Goal: Task Accomplishment & Management: Use online tool/utility

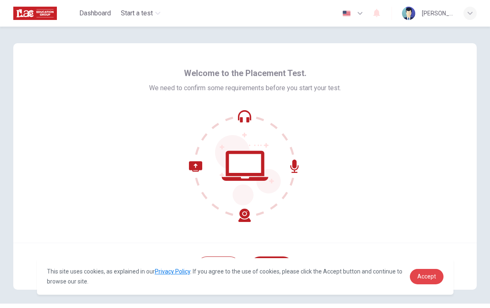
click at [430, 278] on span "Accept" at bounding box center [426, 276] width 19 height 7
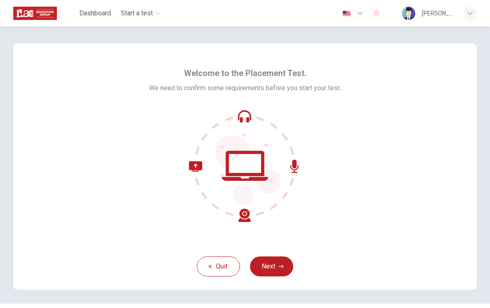
click at [281, 269] on button "Next" at bounding box center [271, 266] width 43 height 20
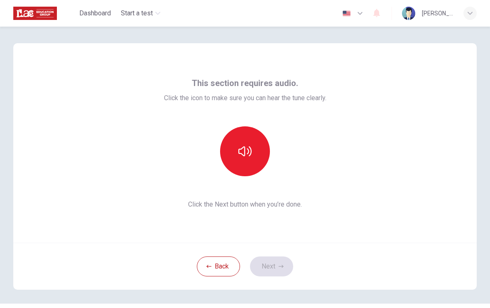
click at [232, 156] on button "button" at bounding box center [245, 151] width 50 height 50
click at [276, 264] on button "Next" at bounding box center [271, 266] width 43 height 20
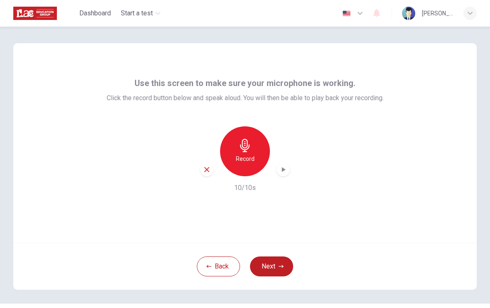
click at [277, 269] on button "Next" at bounding box center [271, 266] width 43 height 20
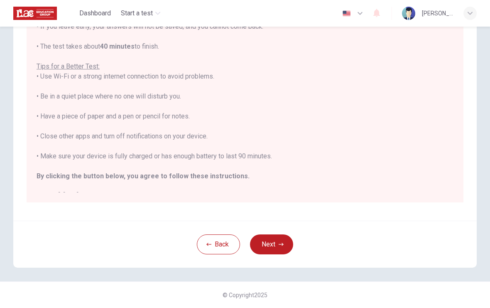
scroll to position [128, 0]
click at [278, 247] on button "Next" at bounding box center [271, 244] width 43 height 20
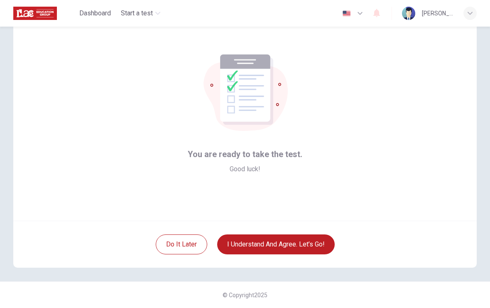
scroll to position [22, 0]
click at [259, 239] on button "I understand and agree. Let’s go!" at bounding box center [275, 244] width 117 height 20
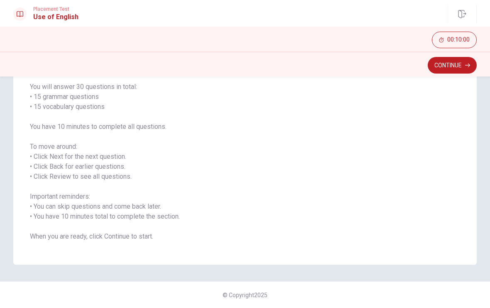
scroll to position [64, 0]
click at [462, 66] on button "Continue" at bounding box center [451, 65] width 49 height 17
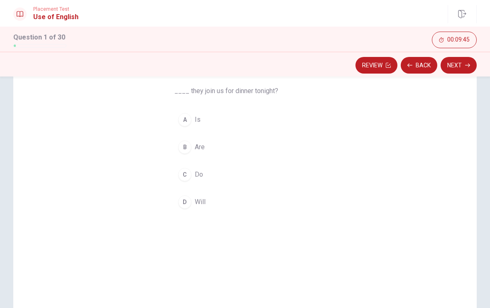
click at [190, 122] on div "A" at bounding box center [184, 119] width 13 height 13
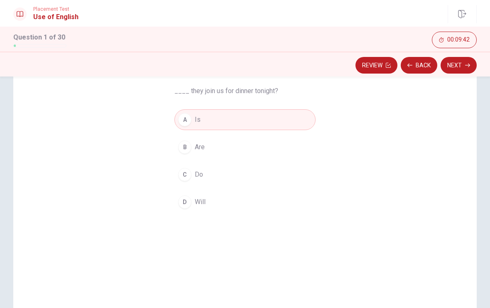
click at [471, 62] on button "Next" at bounding box center [458, 65] width 36 height 17
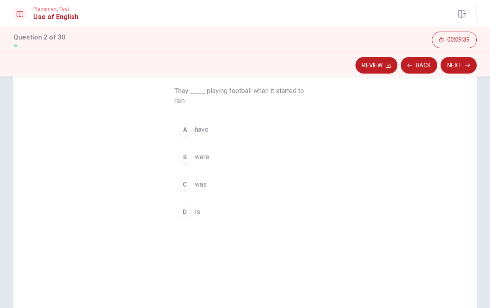
click at [187, 130] on div "A" at bounding box center [184, 129] width 13 height 13
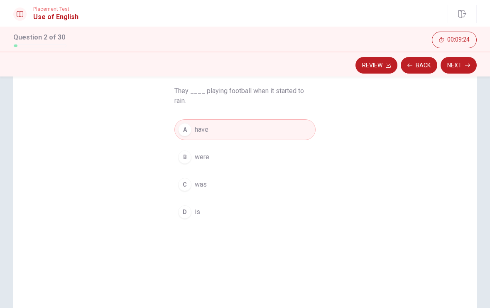
click at [383, 65] on button "Review" at bounding box center [376, 65] width 42 height 17
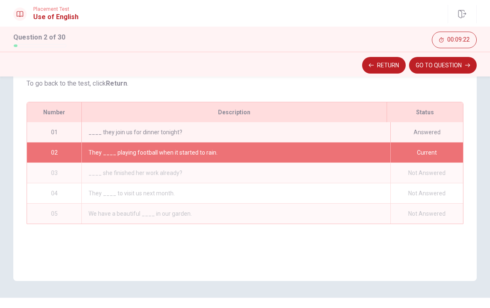
scroll to position [100, 0]
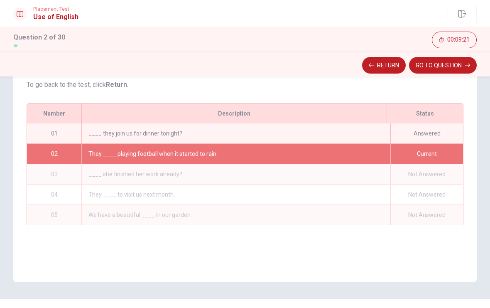
click at [386, 65] on button "Return" at bounding box center [384, 65] width 44 height 17
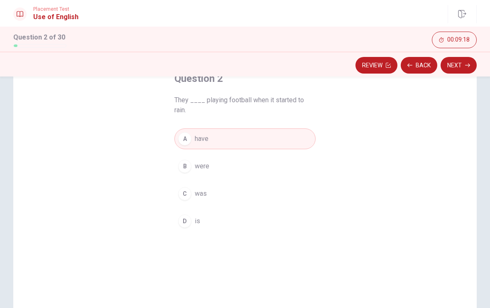
scroll to position [54, 0]
click at [468, 67] on icon "button" at bounding box center [467, 65] width 5 height 5
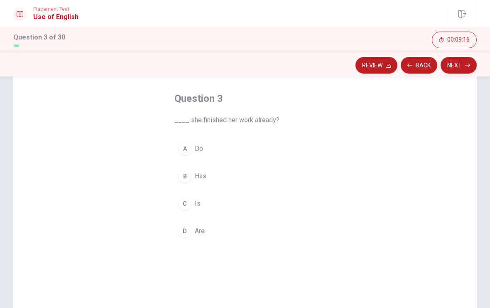
scroll to position [35, 0]
click at [193, 182] on button "B Has" at bounding box center [244, 176] width 141 height 21
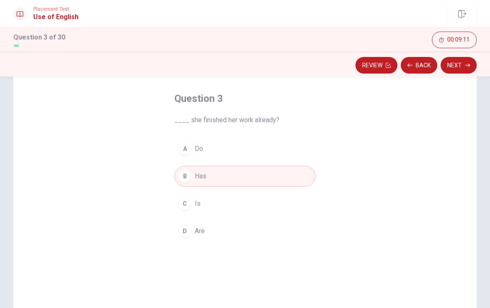
click at [466, 67] on icon "button" at bounding box center [467, 65] width 5 height 5
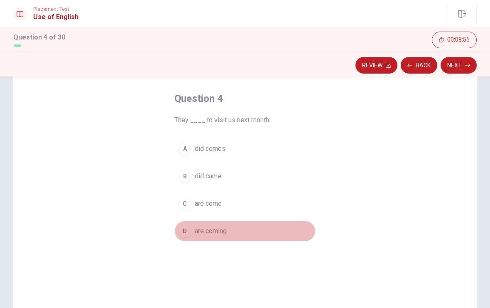
click at [188, 234] on div "D" at bounding box center [184, 230] width 13 height 13
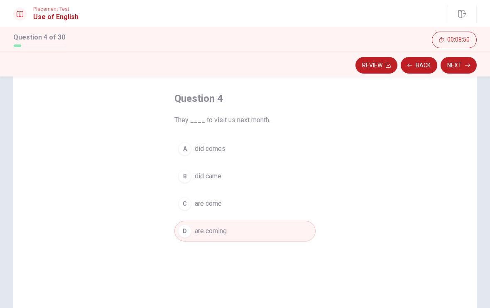
click at [459, 66] on button "Next" at bounding box center [458, 65] width 36 height 17
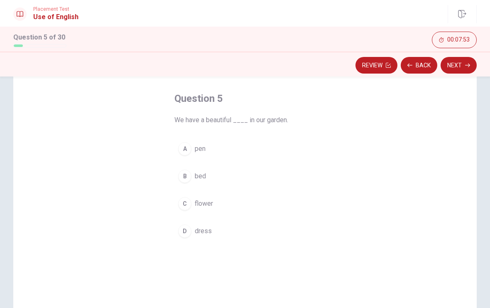
click at [187, 153] on div "A" at bounding box center [184, 148] width 13 height 13
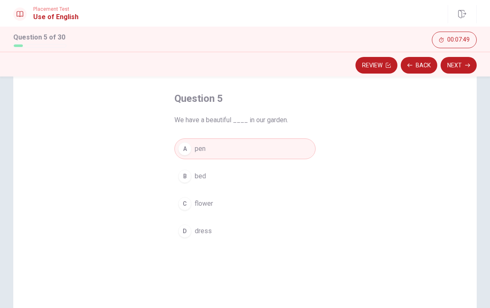
click at [186, 179] on div "B" at bounding box center [184, 175] width 13 height 13
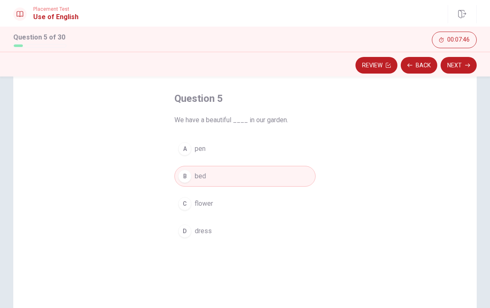
click at [457, 67] on button "Next" at bounding box center [458, 65] width 36 height 17
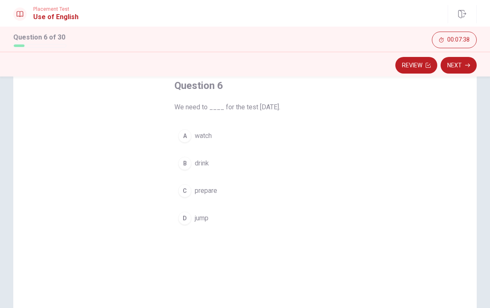
scroll to position [48, 0]
click at [183, 142] on div "A" at bounding box center [184, 135] width 13 height 13
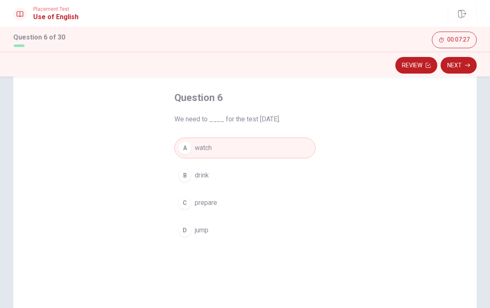
scroll to position [36, 0]
click at [463, 73] on button "Next" at bounding box center [458, 65] width 36 height 17
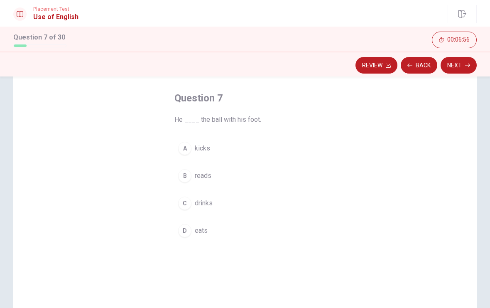
click at [185, 155] on button "A kicks" at bounding box center [244, 148] width 141 height 21
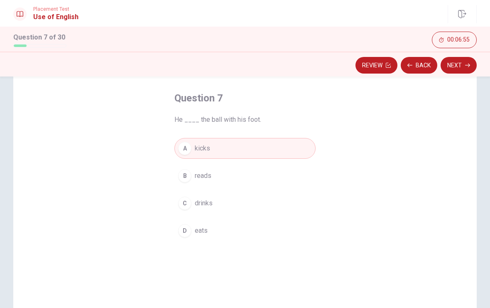
click at [465, 68] on button "Next" at bounding box center [458, 65] width 36 height 17
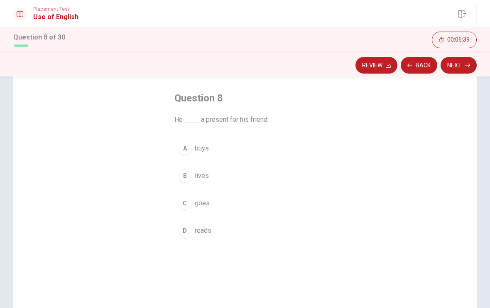
click at [183, 149] on div "A" at bounding box center [184, 148] width 13 height 13
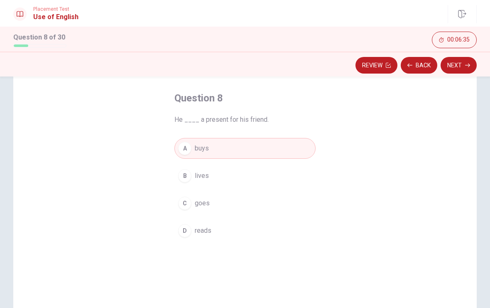
click at [461, 70] on button "Next" at bounding box center [458, 65] width 36 height 17
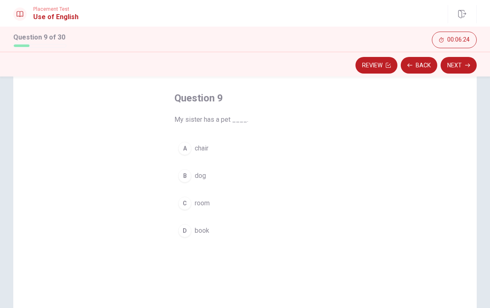
click at [180, 173] on div "B" at bounding box center [184, 175] width 13 height 13
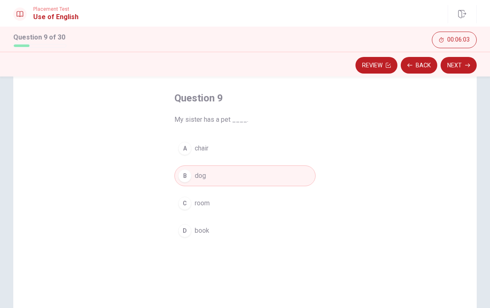
click at [464, 64] on button "Next" at bounding box center [458, 65] width 36 height 17
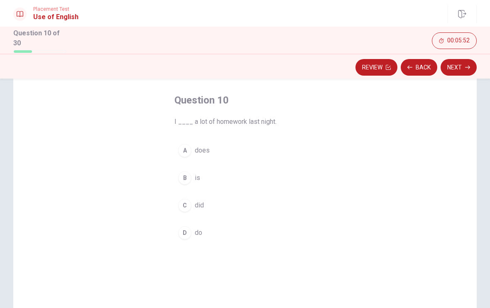
click at [178, 206] on button "C did" at bounding box center [244, 205] width 141 height 21
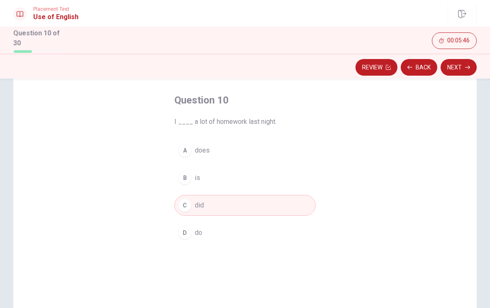
click at [460, 66] on button "Next" at bounding box center [458, 67] width 36 height 17
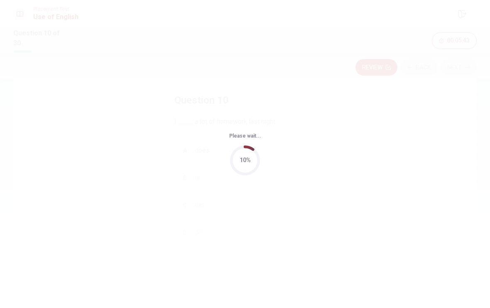
scroll to position [0, 0]
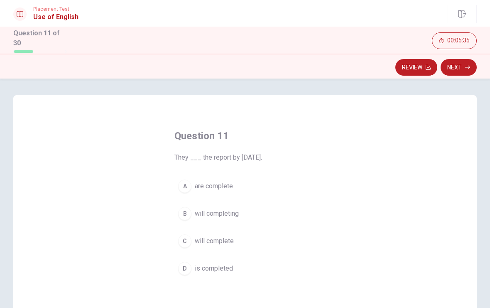
click at [182, 184] on div "A" at bounding box center [184, 185] width 13 height 13
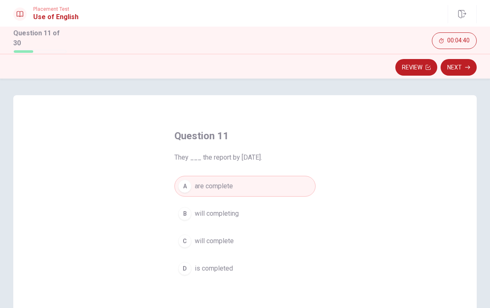
click at [462, 65] on button "Next" at bounding box center [458, 67] width 36 height 17
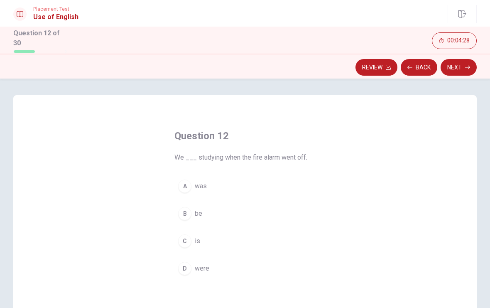
click at [188, 273] on button "D were" at bounding box center [244, 268] width 141 height 21
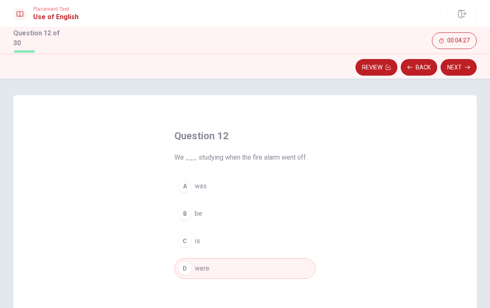
click at [464, 66] on button "Next" at bounding box center [458, 67] width 36 height 17
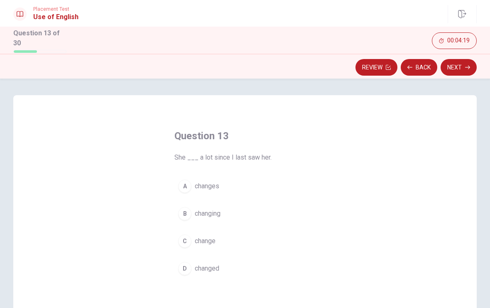
click at [188, 240] on div "C" at bounding box center [184, 240] width 13 height 13
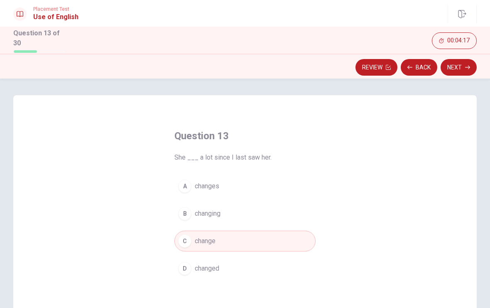
click at [469, 67] on icon "button" at bounding box center [467, 67] width 5 height 5
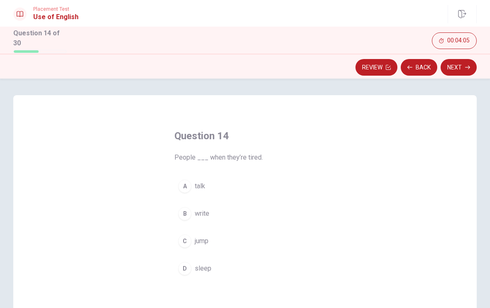
click at [188, 190] on div "A" at bounding box center [184, 185] width 13 height 13
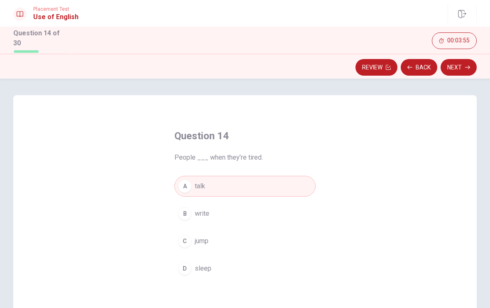
click at [457, 73] on button "Next" at bounding box center [458, 67] width 36 height 17
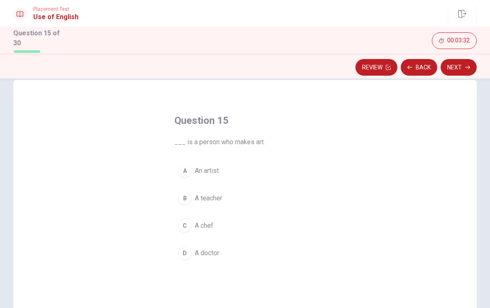
scroll to position [16, 0]
click at [188, 198] on div "B" at bounding box center [184, 197] width 13 height 13
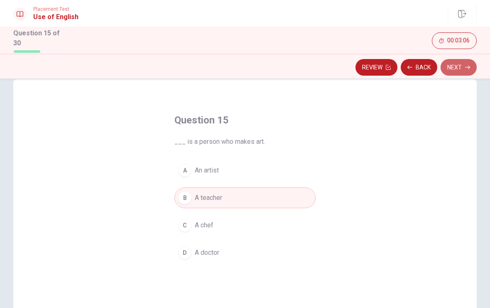
click at [460, 67] on button "Next" at bounding box center [458, 67] width 36 height 17
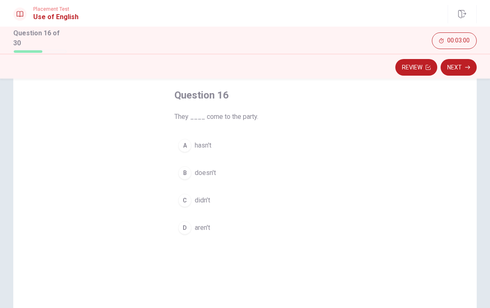
scroll to position [43, 0]
click at [191, 141] on div "A" at bounding box center [184, 143] width 13 height 13
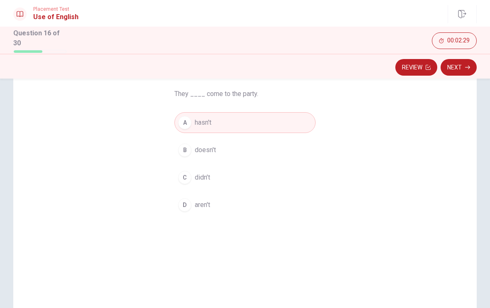
scroll to position [64, 0]
click at [464, 70] on button "Next" at bounding box center [458, 67] width 36 height 17
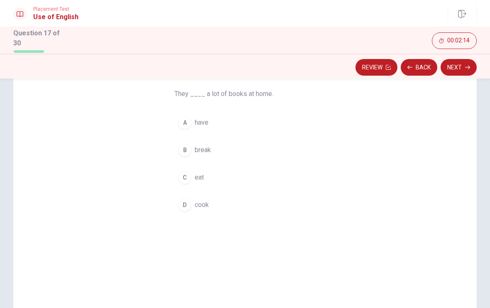
click at [189, 127] on button "A have" at bounding box center [244, 122] width 141 height 21
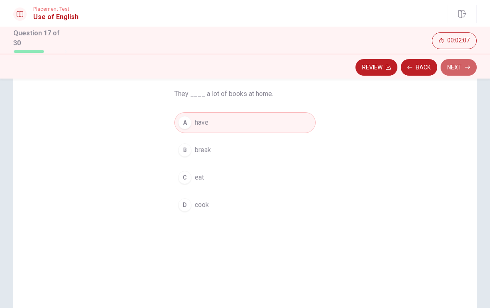
click at [470, 64] on button "Next" at bounding box center [458, 67] width 36 height 17
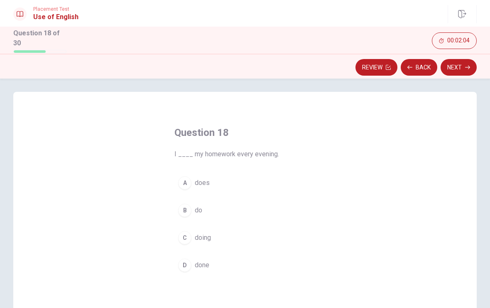
scroll to position [3, 0]
click at [194, 214] on button "B do" at bounding box center [244, 210] width 141 height 21
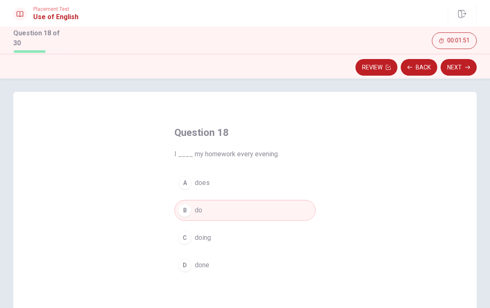
click at [191, 268] on button "D done" at bounding box center [244, 264] width 141 height 21
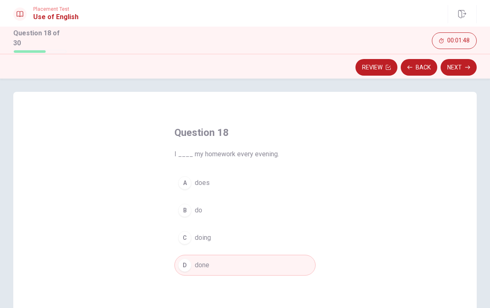
click at [466, 66] on icon "button" at bounding box center [467, 67] width 5 height 5
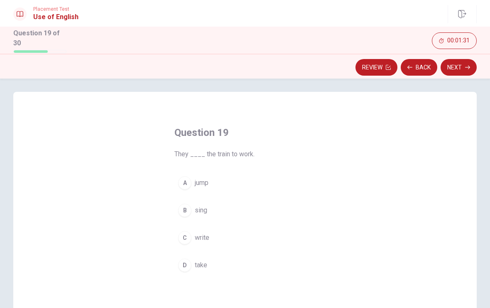
click at [188, 236] on div "C" at bounding box center [184, 237] width 13 height 13
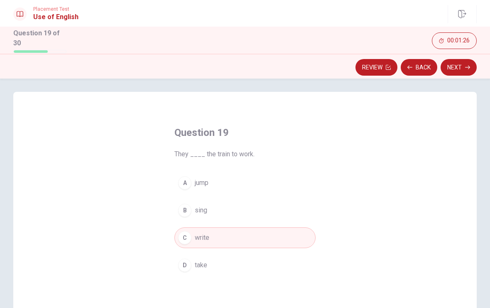
click at [466, 59] on button "Next" at bounding box center [458, 67] width 36 height 17
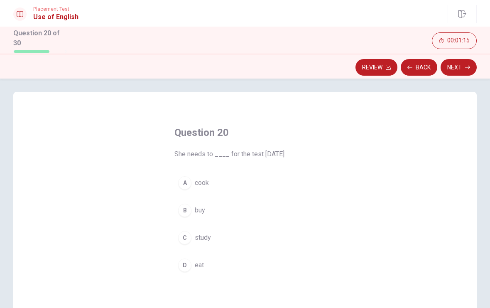
click at [187, 182] on div "A" at bounding box center [184, 182] width 13 height 13
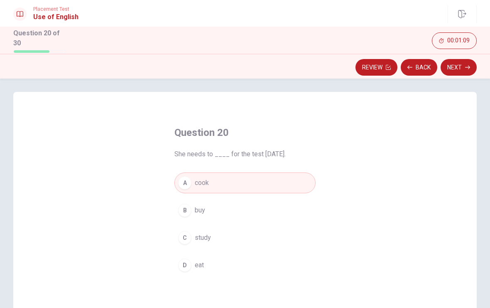
click at [460, 68] on button "Next" at bounding box center [458, 67] width 36 height 17
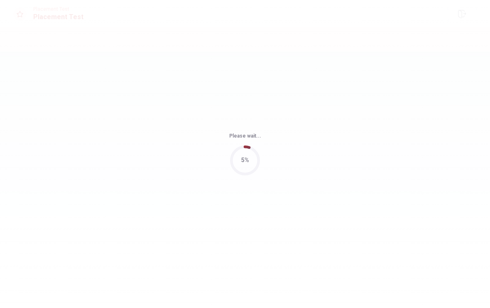
scroll to position [0, 0]
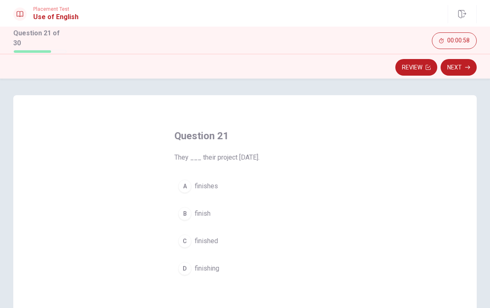
click at [188, 189] on div "A" at bounding box center [184, 185] width 13 height 13
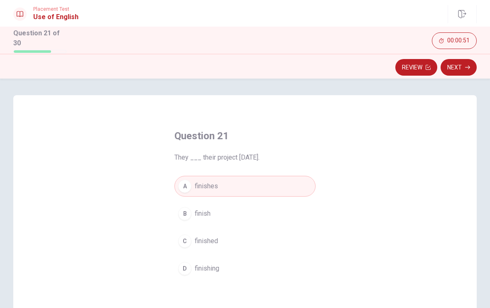
click at [191, 216] on button "B finish" at bounding box center [244, 213] width 141 height 21
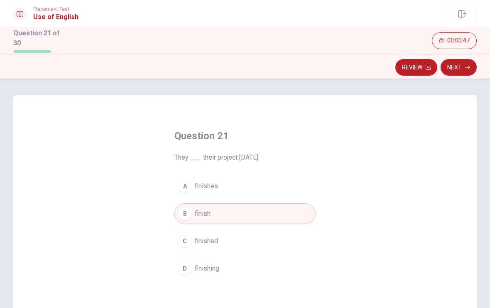
click at [465, 66] on icon "button" at bounding box center [467, 67] width 5 height 5
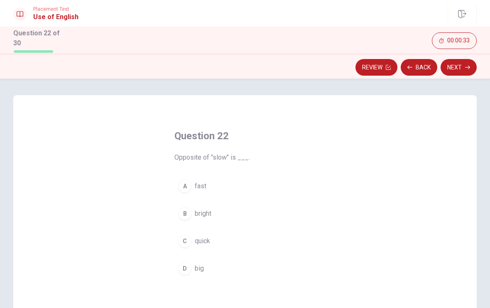
click at [194, 187] on button "A fast" at bounding box center [244, 186] width 141 height 21
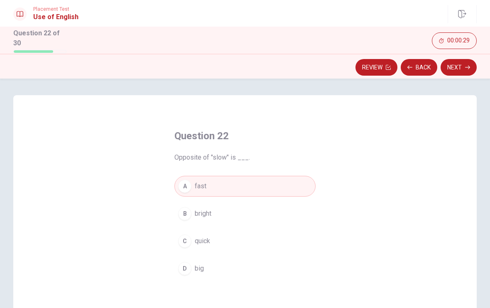
click at [467, 69] on button "Next" at bounding box center [458, 67] width 36 height 17
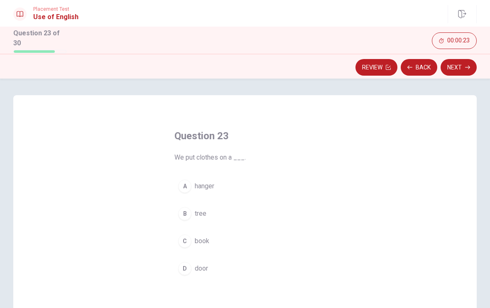
click at [191, 218] on button "B tree" at bounding box center [244, 213] width 141 height 21
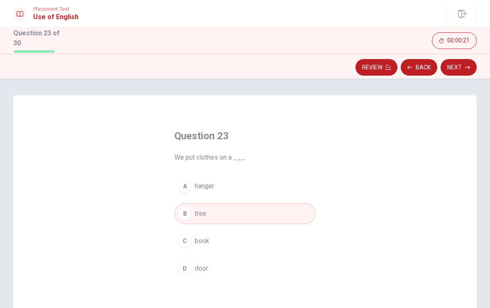
click at [467, 65] on icon "button" at bounding box center [467, 67] width 5 height 5
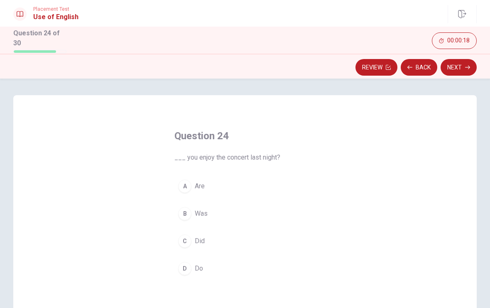
click at [190, 188] on button "A Are" at bounding box center [244, 186] width 141 height 21
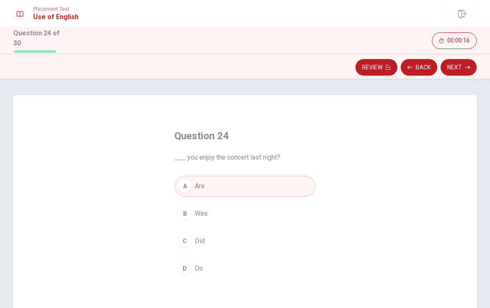
click at [459, 69] on button "Next" at bounding box center [458, 67] width 36 height 17
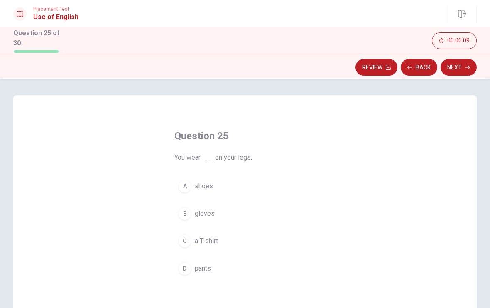
click at [189, 221] on button "B gloves" at bounding box center [244, 213] width 141 height 21
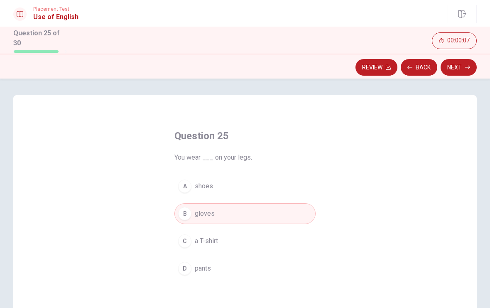
click at [459, 70] on button "Next" at bounding box center [458, 67] width 36 height 17
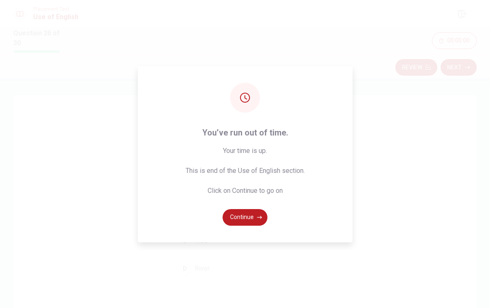
click at [260, 218] on icon "button" at bounding box center [259, 216] width 5 height 3
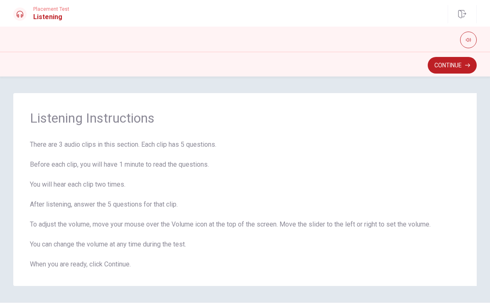
click at [457, 72] on button "Continue" at bounding box center [451, 65] width 49 height 17
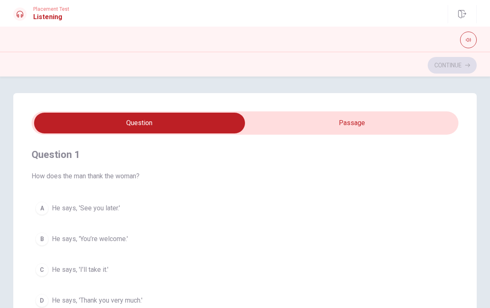
click at [49, 214] on button "A He says, 'See you later.'" at bounding box center [245, 208] width 427 height 21
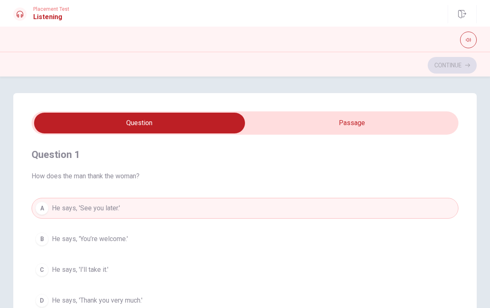
click at [466, 39] on icon "button" at bounding box center [468, 40] width 5 height 4
click at [437, 161] on div "Question 1 How does the man thank the woman?" at bounding box center [245, 164] width 427 height 33
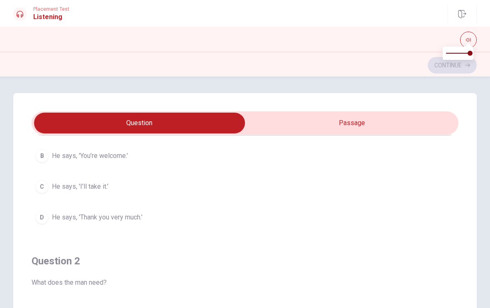
scroll to position [78, 0]
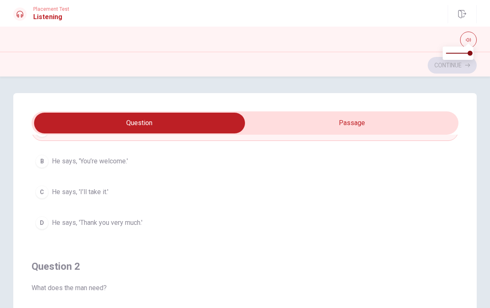
click at [466, 41] on icon "button" at bounding box center [468, 39] width 5 height 5
click at [469, 39] on icon "button" at bounding box center [468, 39] width 5 height 5
click at [471, 35] on button "button" at bounding box center [468, 40] width 17 height 17
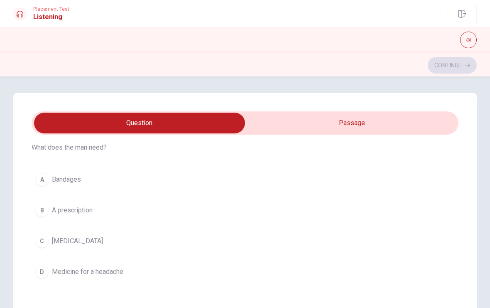
scroll to position [223, 0]
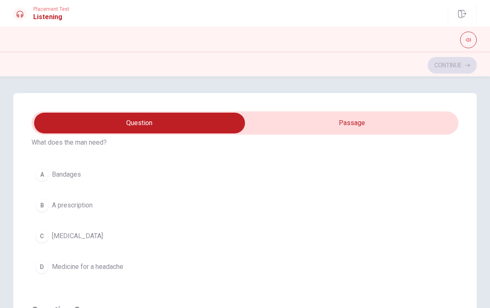
click at [45, 175] on div "A" at bounding box center [41, 174] width 13 height 13
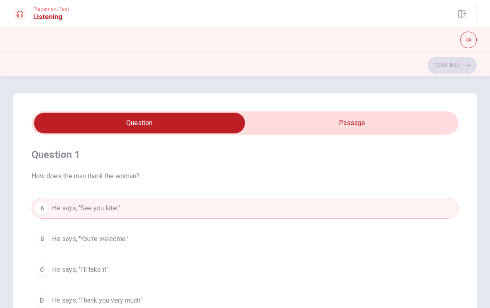
scroll to position [0, 0]
checkbox input "true"
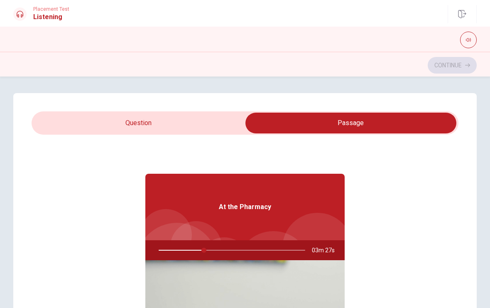
type input "31"
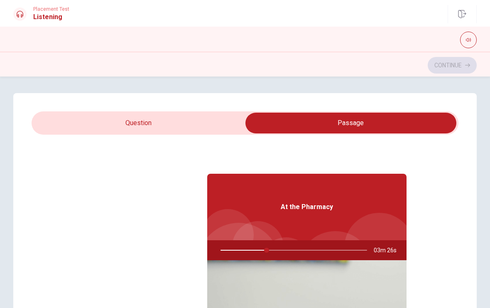
checkbox input "false"
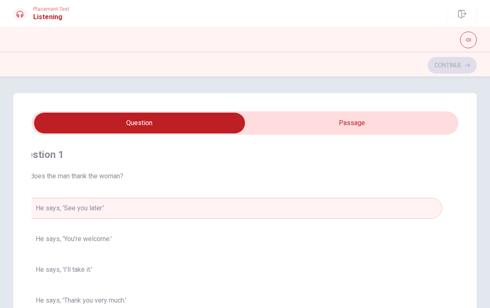
type input "33"
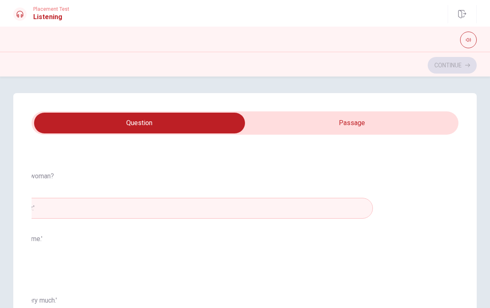
checkbox input "true"
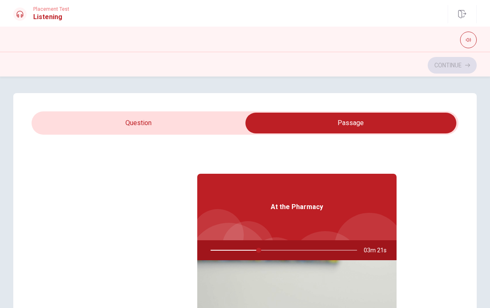
type input "33"
checkbox input "false"
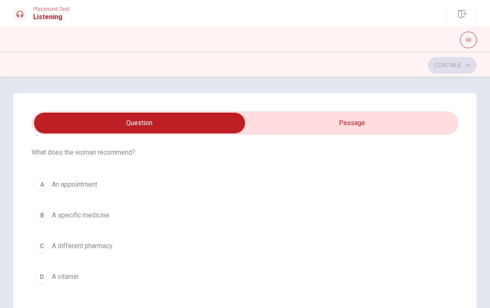
scroll to position [403, 0]
click at [51, 185] on button "A An appointment" at bounding box center [245, 183] width 427 height 21
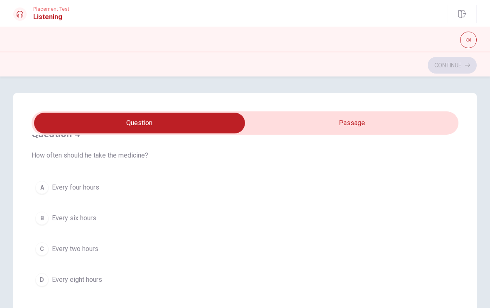
scroll to position [587, 0]
click at [40, 191] on div "A" at bounding box center [41, 188] width 13 height 13
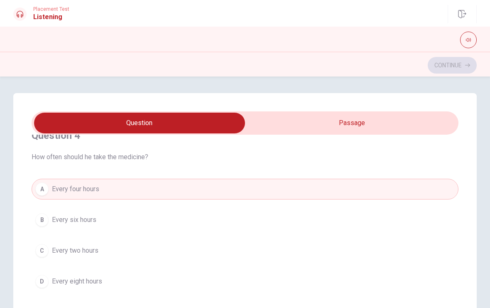
click at [43, 221] on div "B" at bounding box center [41, 219] width 13 height 13
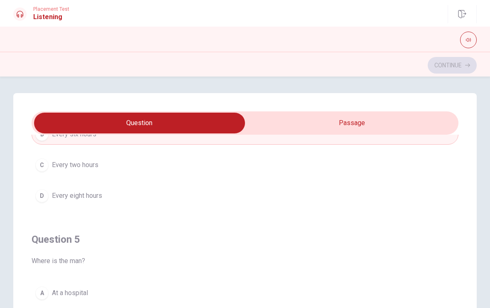
scroll to position [672, 0]
click at [42, 293] on div "A" at bounding box center [41, 292] width 13 height 13
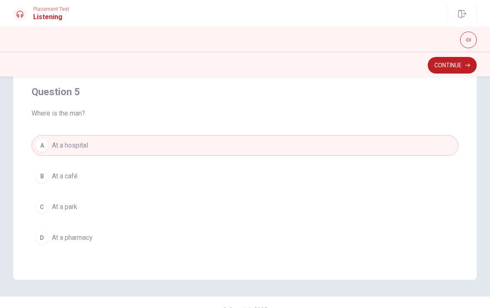
click at [103, 245] on button "D At a pharmacy" at bounding box center [245, 237] width 427 height 21
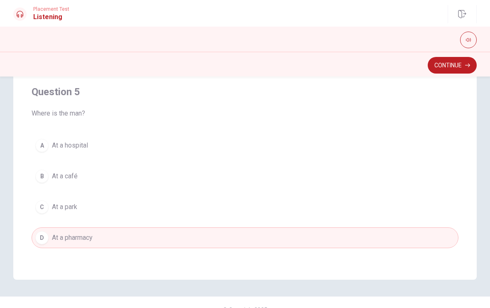
click at [45, 152] on button "A At a hospital" at bounding box center [245, 145] width 427 height 21
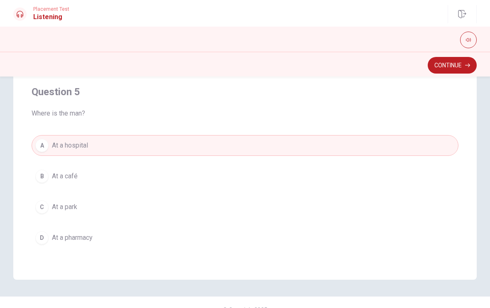
click at [40, 246] on button "D At a pharmacy" at bounding box center [245, 237] width 427 height 21
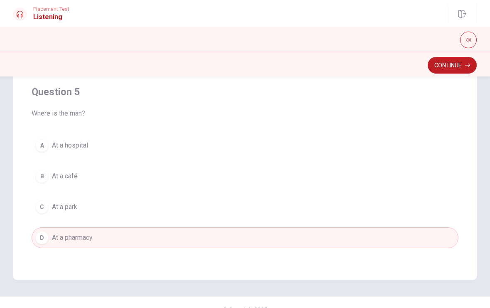
type input "60"
checkbox input "true"
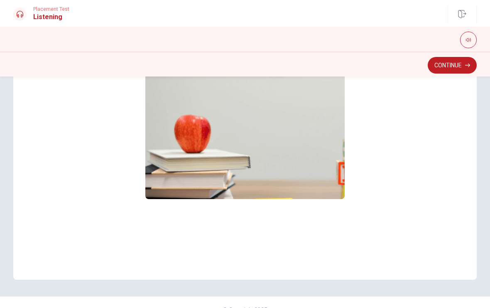
scroll to position [46, 0]
click at [178, 187] on img at bounding box center [244, 132] width 199 height 133
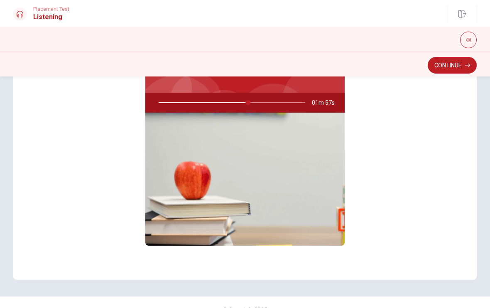
scroll to position [0, 0]
click at [247, 107] on div at bounding box center [230, 103] width 163 height 20
type input "64"
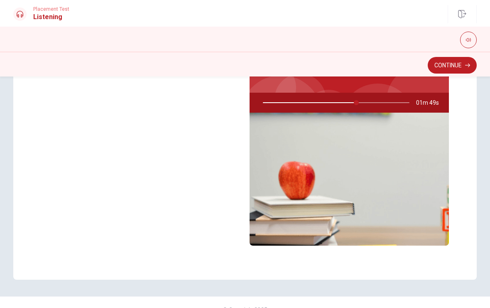
checkbox input "false"
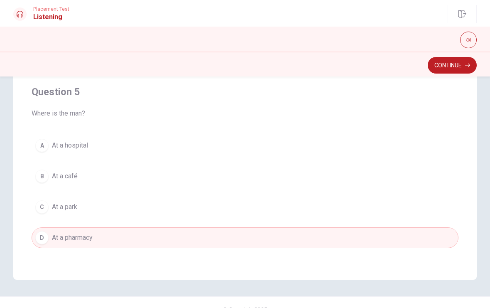
scroll to position [672, 0]
click at [44, 147] on div "A" at bounding box center [41, 145] width 13 height 13
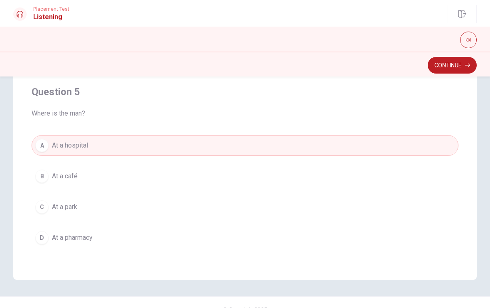
click at [458, 73] on button "Continue" at bounding box center [451, 65] width 49 height 17
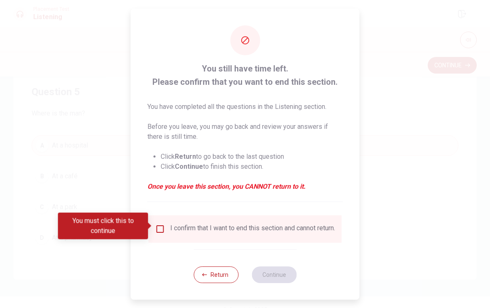
click at [155, 230] on input "You must click this to continue" at bounding box center [160, 229] width 10 height 10
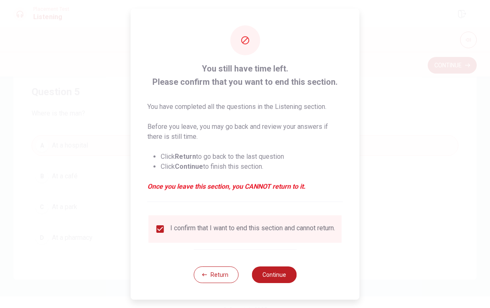
click at [281, 278] on button "Continue" at bounding box center [274, 274] width 45 height 17
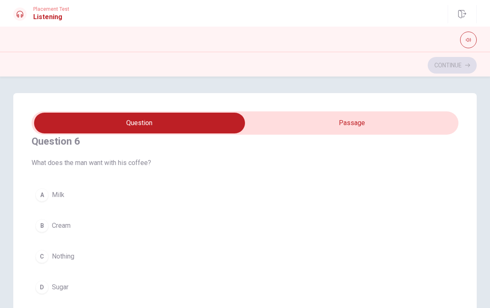
scroll to position [14, 0]
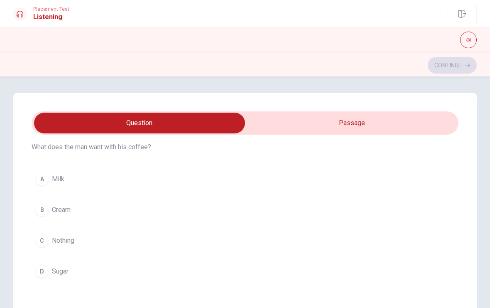
click at [45, 177] on div "A" at bounding box center [41, 178] width 13 height 13
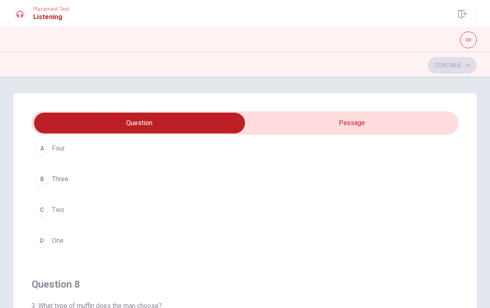
scroll to position [249, 0]
click at [40, 240] on div "D" at bounding box center [41, 239] width 13 height 13
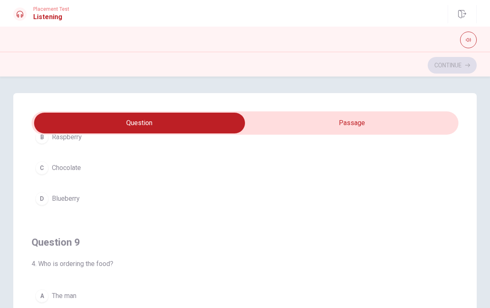
scroll to position [491, 0]
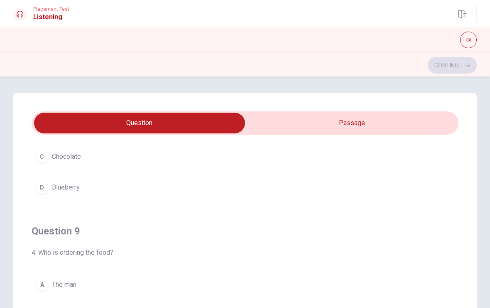
click at [38, 192] on div "D" at bounding box center [41, 187] width 13 height 13
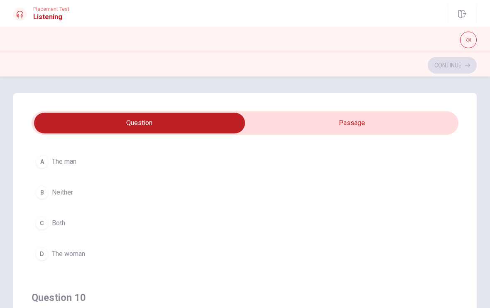
scroll to position [614, 0]
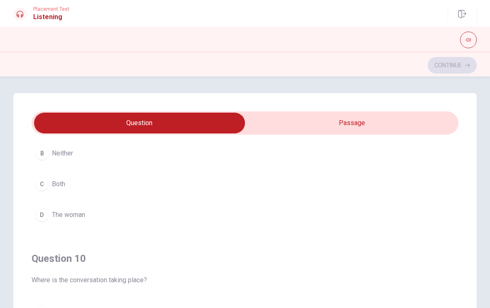
click at [41, 216] on div "D" at bounding box center [41, 214] width 13 height 13
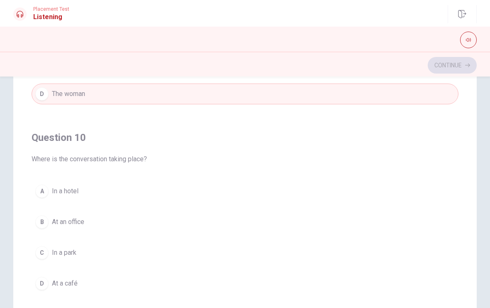
scroll to position [110, 0]
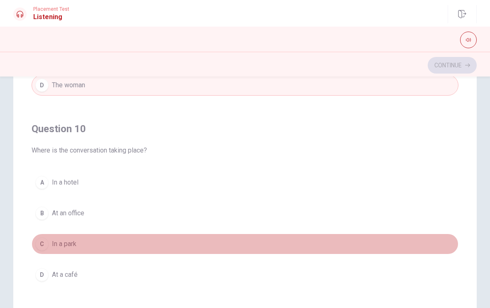
click at [39, 243] on div "C" at bounding box center [41, 243] width 13 height 13
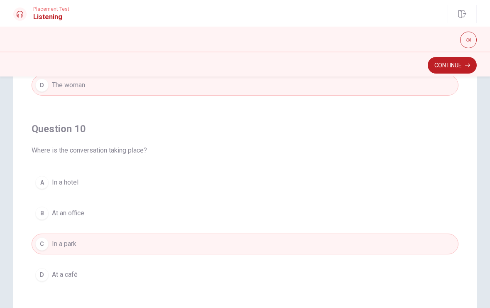
click at [462, 61] on button "Continue" at bounding box center [451, 65] width 49 height 17
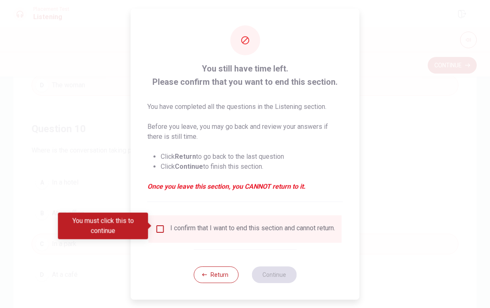
click at [162, 226] on input "You must click this to continue" at bounding box center [160, 229] width 10 height 10
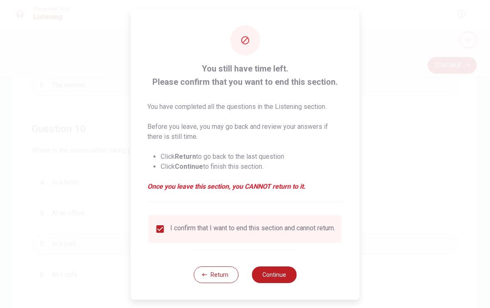
click at [282, 274] on button "Continue" at bounding box center [274, 274] width 45 height 17
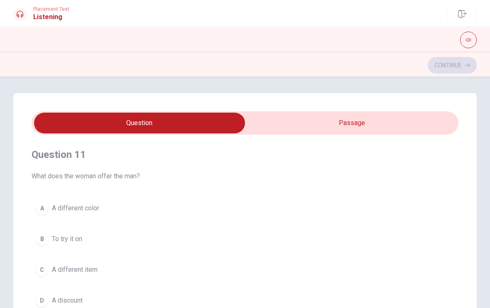
scroll to position [0, 0]
click at [399, 193] on div "Question 11 What does the woman offer the man? A A different color B To try it …" at bounding box center [245, 228] width 427 height 189
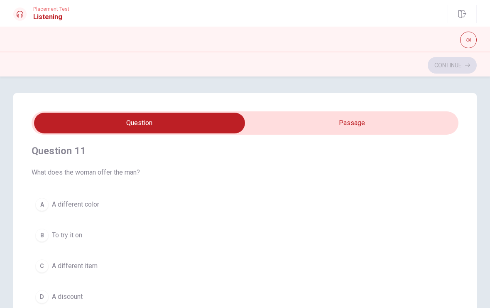
scroll to position [1, 0]
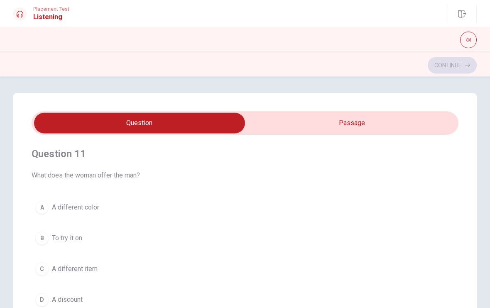
click at [34, 213] on button "A A different color" at bounding box center [245, 207] width 427 height 21
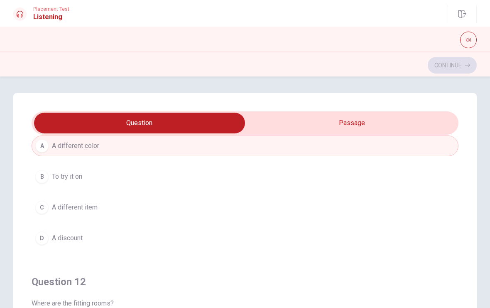
scroll to position [68, 0]
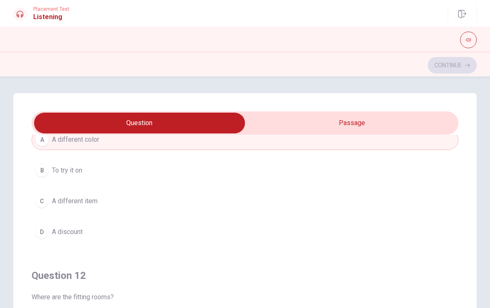
click at [57, 208] on button "C A different item" at bounding box center [245, 201] width 427 height 21
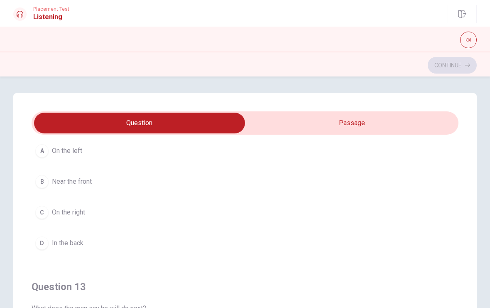
scroll to position [254, 0]
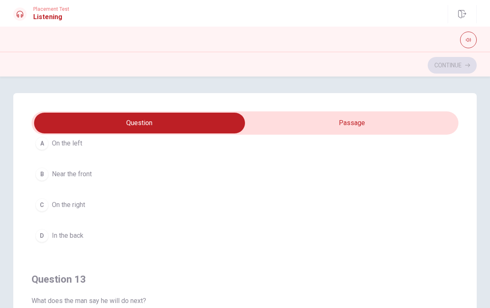
click at [43, 143] on div "A" at bounding box center [41, 143] width 13 height 13
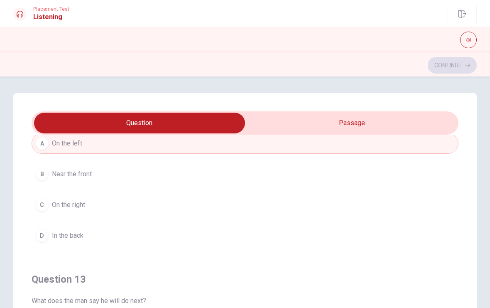
click at [44, 240] on div "D" at bounding box center [41, 235] width 13 height 13
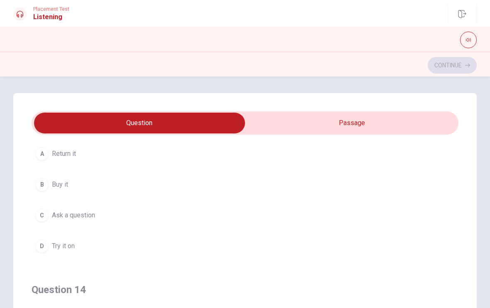
scroll to position [434, 0]
click at [44, 155] on div "A" at bounding box center [41, 152] width 13 height 13
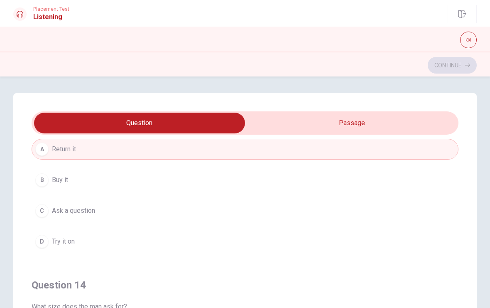
scroll to position [440, 0]
click at [48, 182] on button "B Buy it" at bounding box center [245, 177] width 427 height 21
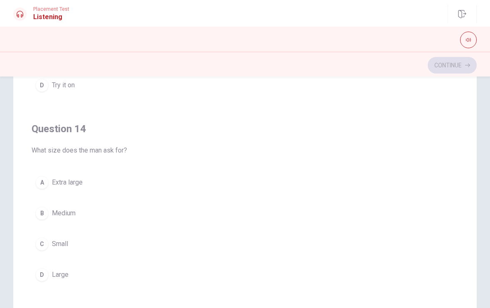
scroll to position [531, 0]
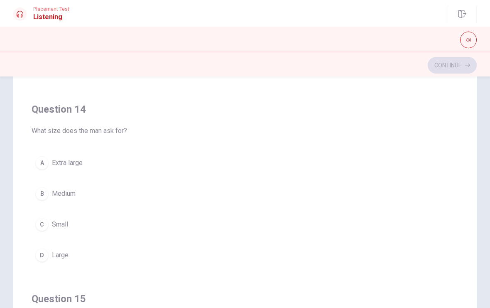
click at [42, 170] on button "A Extra large" at bounding box center [245, 162] width 427 height 21
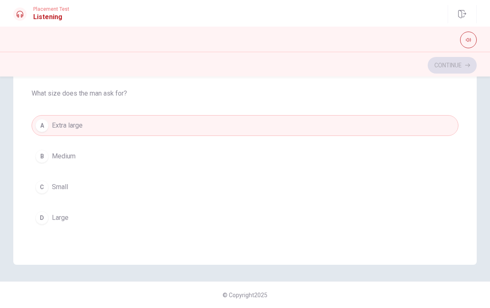
scroll to position [488, 0]
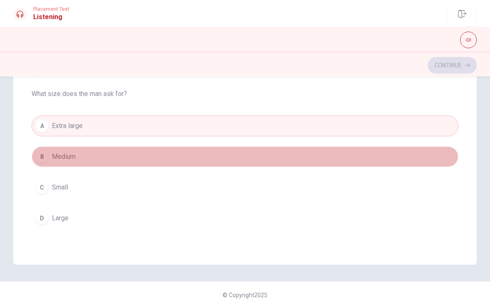
click at [49, 163] on button "B Medium" at bounding box center [245, 156] width 427 height 21
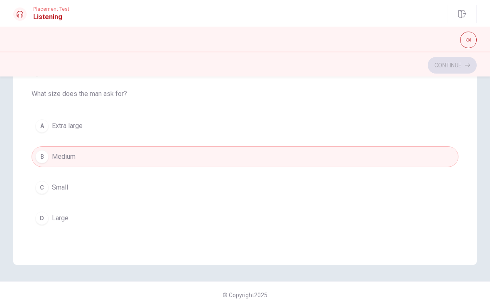
checkbox input "true"
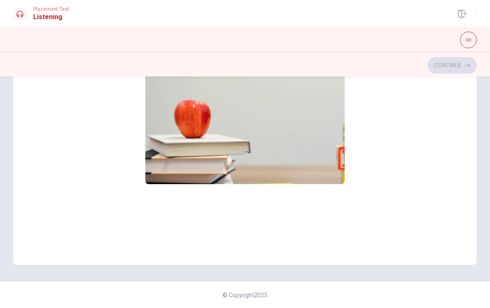
scroll to position [46, 0]
type input "49"
checkbox input "false"
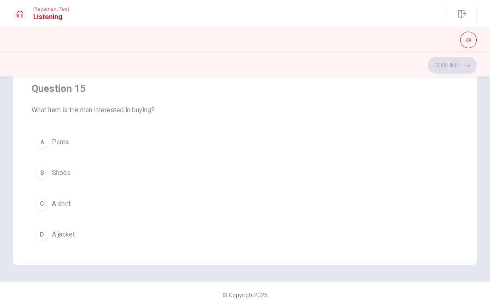
scroll to position [658, 0]
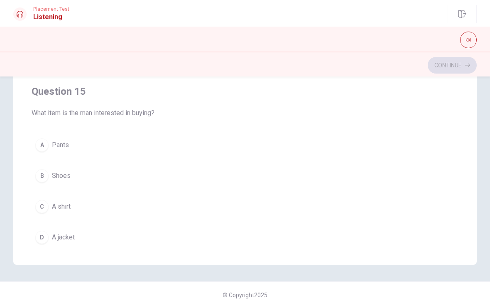
click at [30, 170] on div "Question 11 What does the woman offer the man? A A different color B To try it …" at bounding box center [244, 98] width 463 height 334
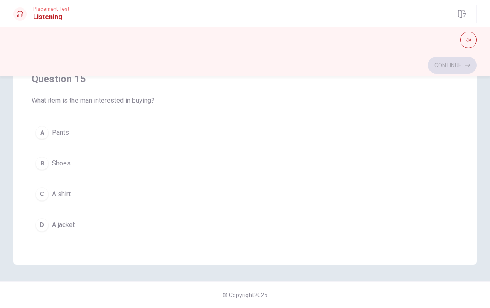
scroll to position [672, 0]
click at [45, 133] on div "A" at bounding box center [41, 130] width 13 height 13
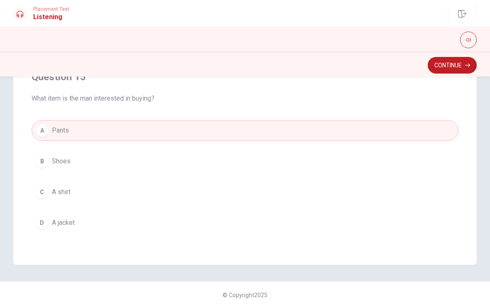
click at [449, 67] on button "Continue" at bounding box center [451, 65] width 49 height 17
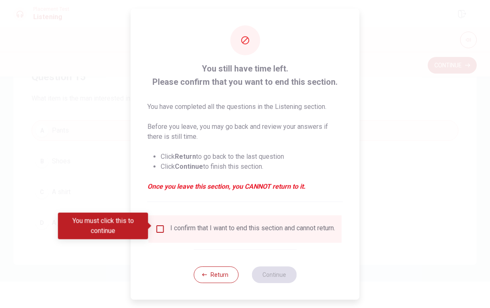
click at [155, 230] on input "You must click this to continue" at bounding box center [160, 229] width 10 height 10
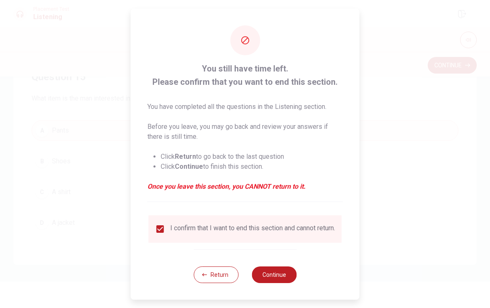
click at [286, 282] on button "Continue" at bounding box center [274, 274] width 45 height 17
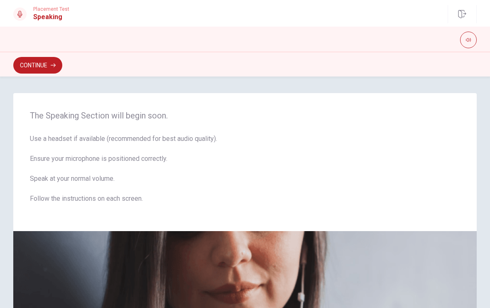
scroll to position [0, 0]
click at [35, 66] on button "Continue" at bounding box center [37, 65] width 49 height 17
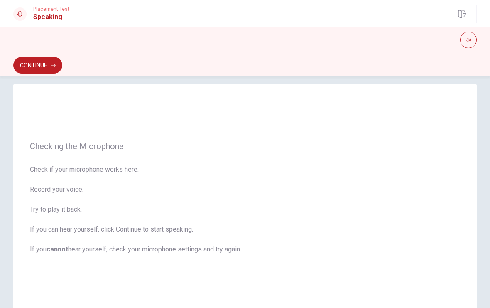
scroll to position [9, 0]
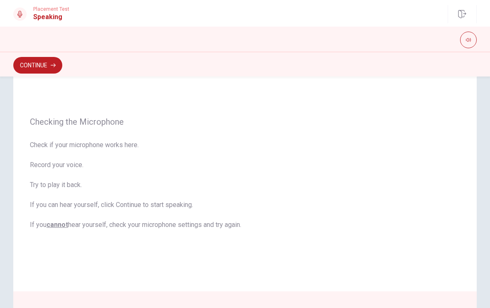
click at [28, 66] on button "Continue" at bounding box center [37, 65] width 49 height 17
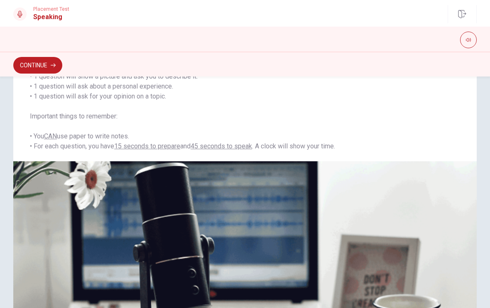
scroll to position [95, 0]
click at [35, 67] on button "Continue" at bounding box center [37, 65] width 49 height 17
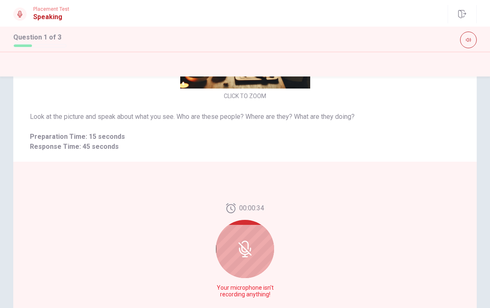
scroll to position [96, 0]
click at [255, 255] on div at bounding box center [245, 249] width 58 height 58
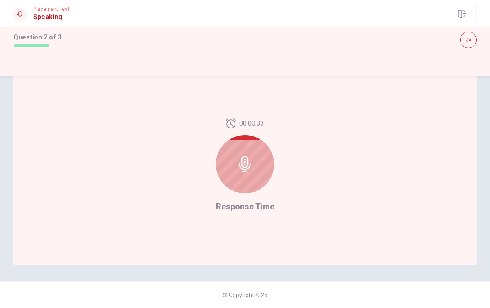
scroll to position [191, 0]
click at [238, 175] on div at bounding box center [245, 164] width 58 height 58
click at [235, 171] on div at bounding box center [245, 164] width 58 height 58
click at [240, 169] on icon at bounding box center [245, 164] width 17 height 17
click at [234, 167] on div at bounding box center [245, 164] width 58 height 58
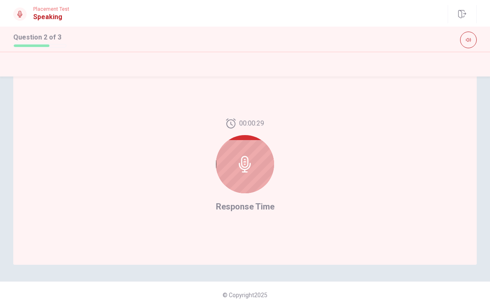
click at [237, 167] on icon at bounding box center [245, 164] width 17 height 17
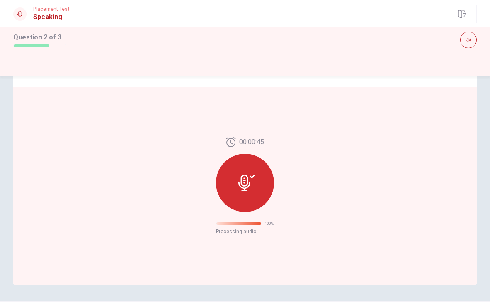
scroll to position [171, 0]
click at [240, 186] on icon at bounding box center [244, 182] width 12 height 17
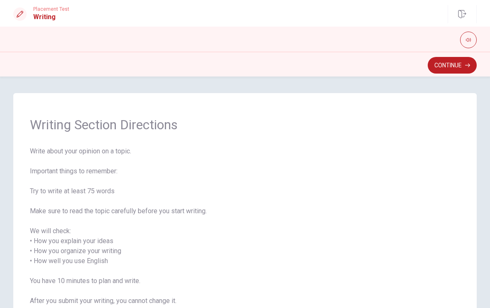
scroll to position [0, 0]
click at [459, 65] on button "Continue" at bounding box center [451, 65] width 49 height 17
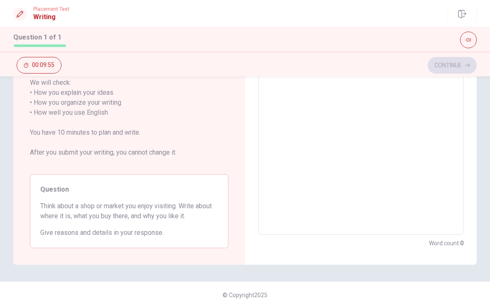
click at [56, 203] on span "Think about a shop or market you enjoy visiting. Write about where it is, what …" at bounding box center [129, 211] width 178 height 20
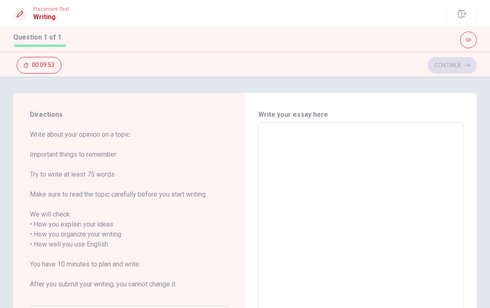
click at [424, 220] on textarea at bounding box center [360, 244] width 193 height 230
click at [433, 260] on textarea at bounding box center [360, 244] width 193 height 230
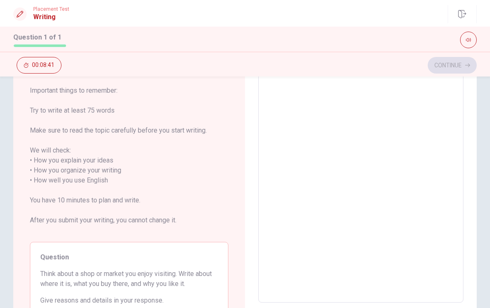
scroll to position [61, 0]
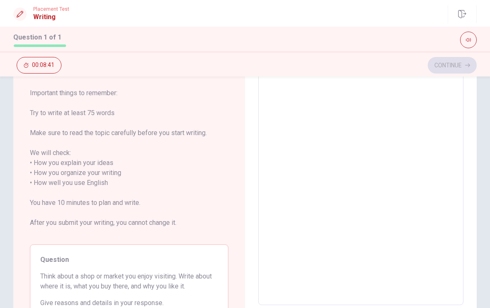
click at [283, 132] on textarea at bounding box center [360, 183] width 193 height 230
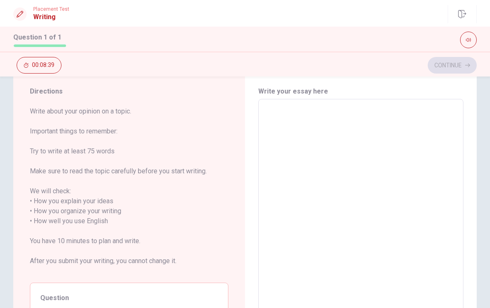
scroll to position [23, 0]
type textarea "i"
type textarea "x"
type textarea "ii"
type textarea "x"
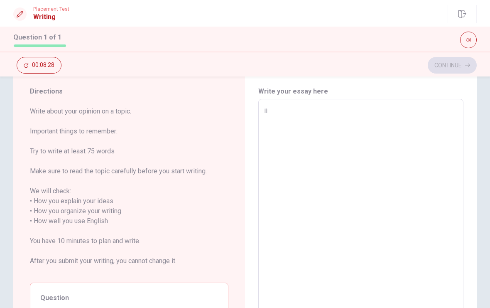
type textarea "i"
type textarea "x"
type textarea "il"
type textarea "x"
type textarea "i"
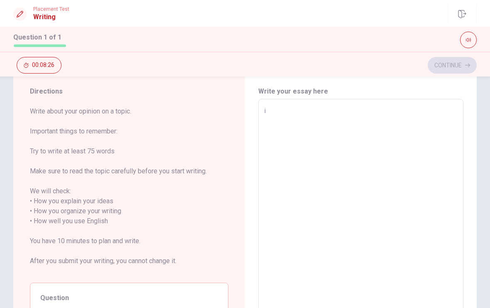
type textarea "x"
type textarea "I"
type textarea "x"
type textarea "Io"
type textarea "x"
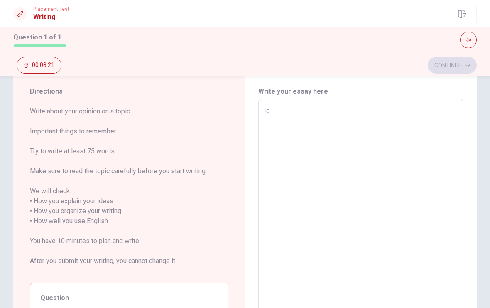
type textarea "Iov"
type textarea "x"
type textarea "Iov"
type textarea "x"
type textarea "Iov m"
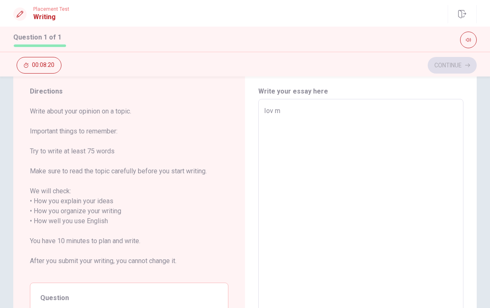
type textarea "x"
type textarea "Iov ma"
type textarea "x"
type textarea "Iov mak"
type textarea "x"
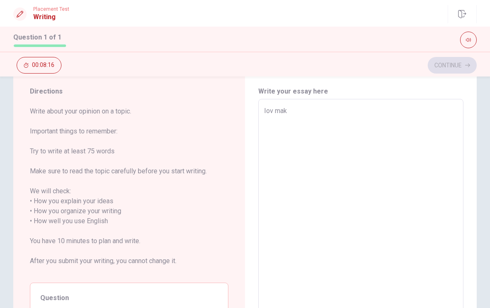
type textarea "Iov makd"
type textarea "x"
type textarea "Iov makdo"
type textarea "x"
type textarea "[PERSON_NAME]"
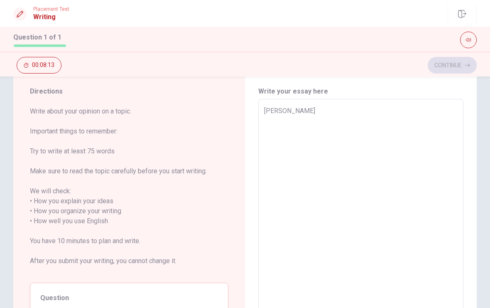
type textarea "x"
type textarea "Iov makdona"
type textarea "x"
type textarea "Iov makdonal"
type textarea "x"
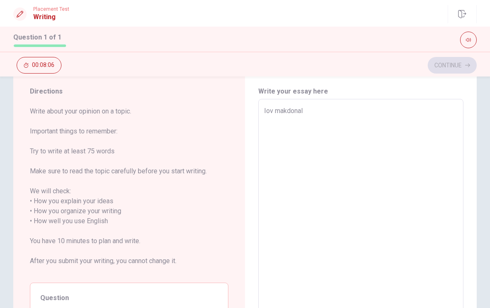
type textarea "Iov makdonald"
type textarea "x"
type textarea "Iov makdonalds"
type textarea "x"
type textarea "Iov makdonald"
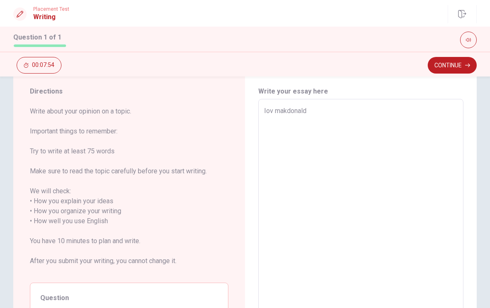
type textarea "x"
type textarea "Iov makdonal"
type textarea "x"
type textarea "Iov makdonals"
type textarea "x"
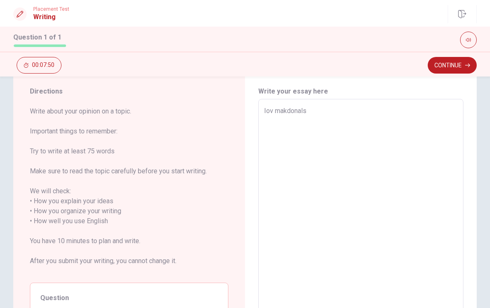
type textarea "Iov makdonals"
type textarea "x"
type textarea "Iov makdonals i"
type textarea "x"
type textarea "Iov makdonals ih"
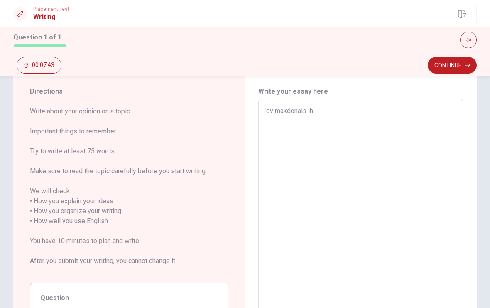
type textarea "x"
type textarea "Iov makdonals i"
type textarea "x"
type textarea "Iov makdonals ih"
type textarea "x"
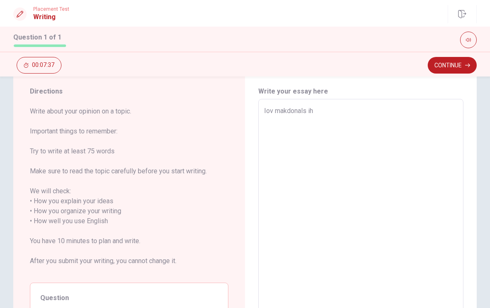
type textarea "Iov makdonals i"
type textarea "x"
type textarea "Iov makdonals it"
type textarea "x"
type textarea "Iov makdonals ith"
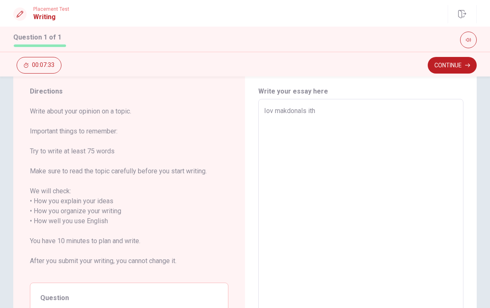
type textarea "x"
type textarea "Iov makdonals ithk"
type textarea "x"
type textarea "Iov makdonals ithkn"
type textarea "x"
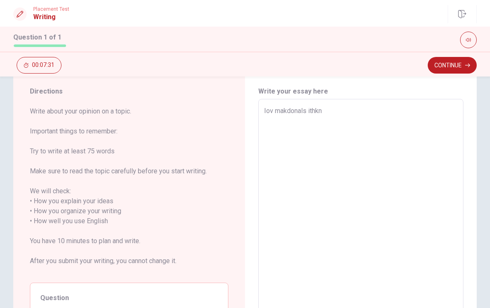
type textarea "Iov makdonals ithkn"
type textarea "x"
type textarea "Iov makdonals ithkn"
type textarea "x"
type textarea "Iov makdonals ithkn"
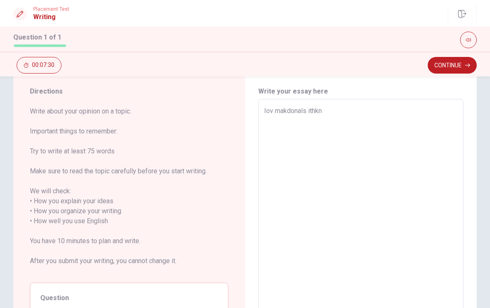
type textarea "x"
type textarea "Iov makdonals ithkn"
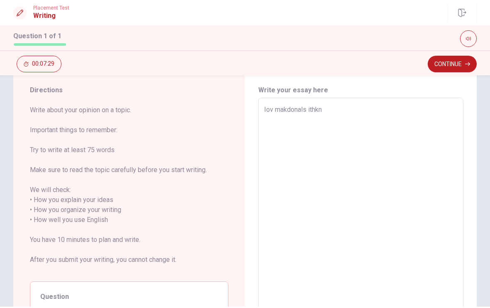
type textarea "x"
type textarea "Iov makdonals ithkn"
type textarea "x"
type textarea "Iov makdonals ithkn"
type textarea "x"
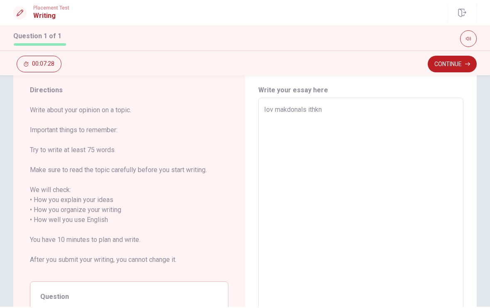
type textarea "Iov makdonals ithk"
type textarea "x"
type textarea "Iov makdonals ithke"
type textarea "x"
type textarea "Iov makdonals ithken"
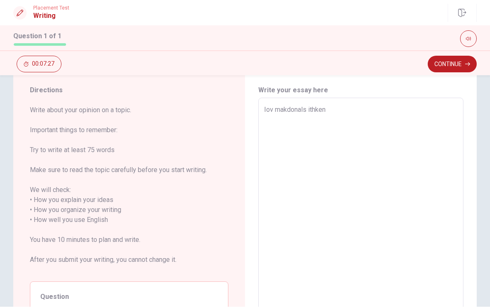
type textarea "x"
type textarea "Iov makdonals ithken"
type textarea "x"
type textarea "Iov makdonals ithken g"
type textarea "x"
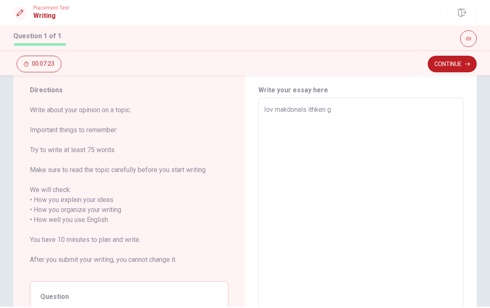
type textarea "Iov makdonals ithken go"
type textarea "x"
type textarea "Iov makdonals ithken goo"
type textarea "x"
type textarea "Iov makdonals ithken good"
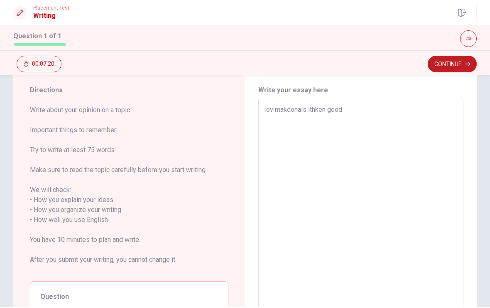
type textarea "x"
type textarea "Iov makdonals ithken good"
click at [381, 120] on textarea "Iov makdonals ithken good" at bounding box center [360, 221] width 193 height 230
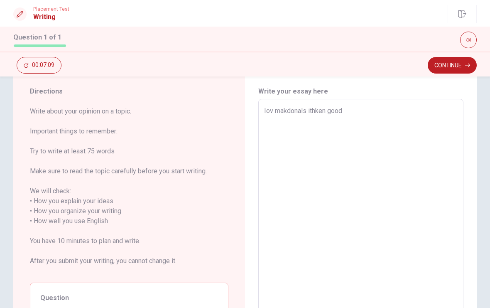
type textarea "x"
type textarea "Iov makdonals ithken good"
click at [463, 71] on button "Continue" at bounding box center [451, 65] width 49 height 17
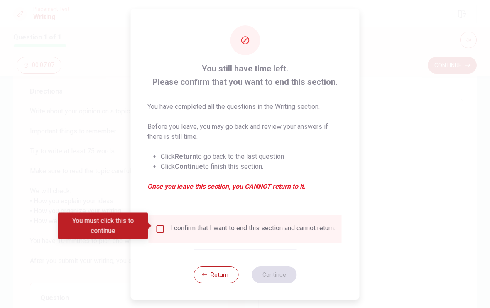
click at [170, 226] on div "I confirm that I want to end this section and cannot return." at bounding box center [252, 229] width 165 height 10
click at [162, 224] on input "You must click this to continue" at bounding box center [160, 229] width 10 height 10
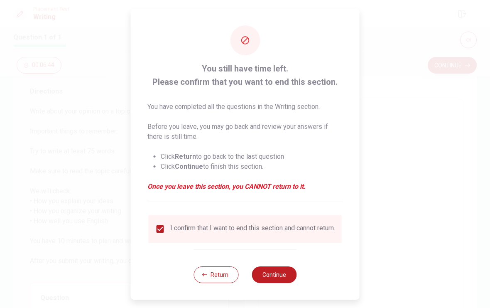
click at [281, 276] on button "Continue" at bounding box center [274, 274] width 45 height 17
type textarea "x"
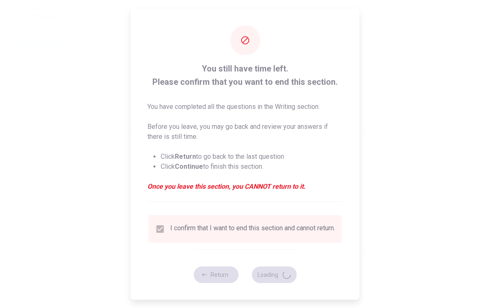
scroll to position [0, 0]
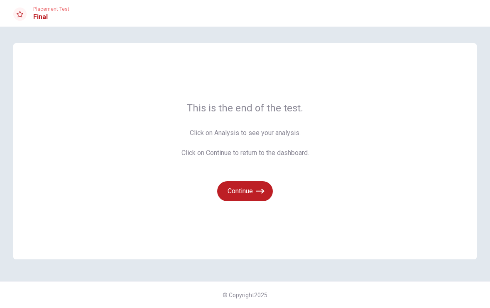
click at [266, 188] on button "Continue" at bounding box center [245, 191] width 56 height 20
